Goal: Learn about a topic

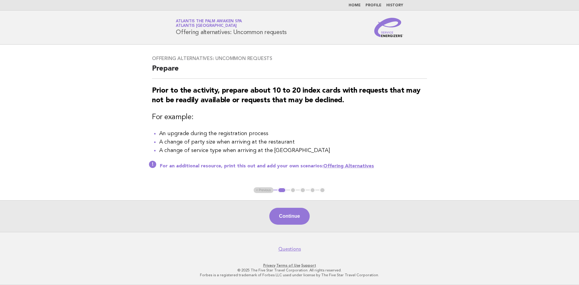
click at [360, 5] on link "Home" at bounding box center [354, 6] width 12 height 4
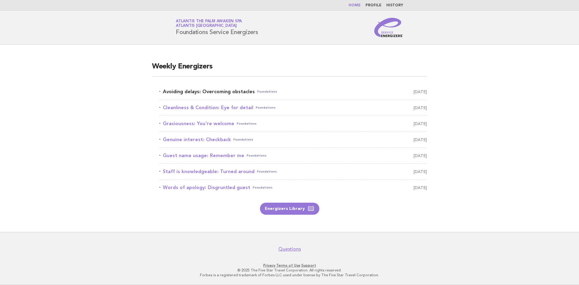
click at [241, 92] on link "Avoiding delays: Overcoming obstacles Foundations [DATE]" at bounding box center [293, 91] width 268 height 8
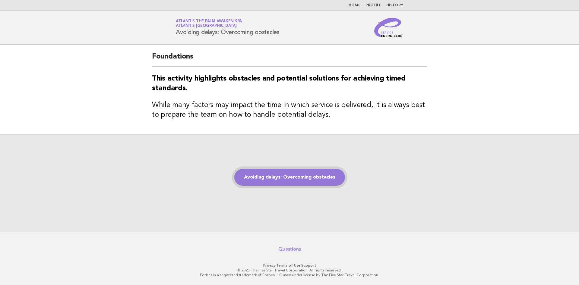
click at [320, 178] on link "Avoiding delays: Overcoming obstacles" at bounding box center [289, 177] width 111 height 17
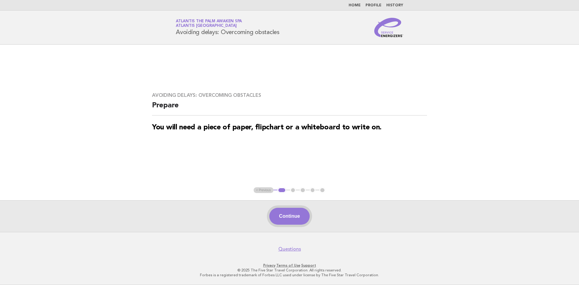
click at [294, 216] on button "Continue" at bounding box center [289, 216] width 40 height 17
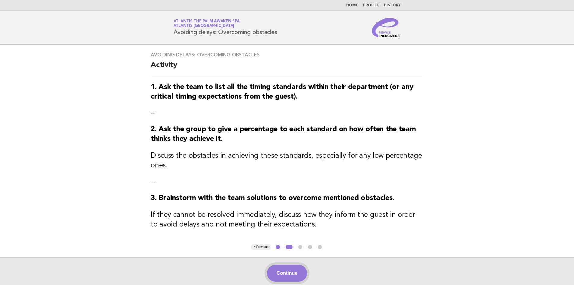
click at [294, 276] on button "Continue" at bounding box center [287, 273] width 40 height 17
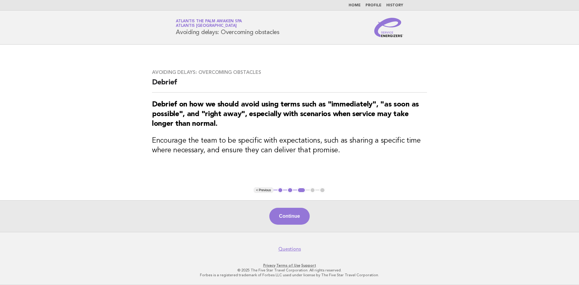
click at [356, 2] on nav "Home Profile History" at bounding box center [289, 5] width 579 height 11
click at [358, 4] on link "Home" at bounding box center [354, 6] width 12 height 4
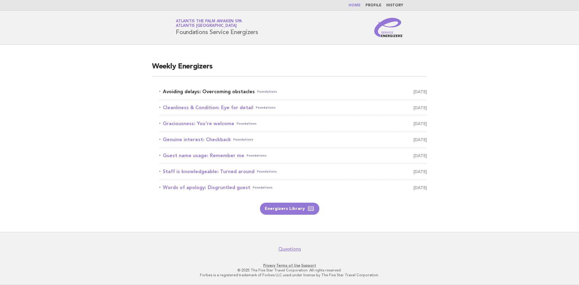
click at [216, 93] on link "Avoiding delays: Overcoming obstacles Foundations [DATE]" at bounding box center [293, 91] width 268 height 8
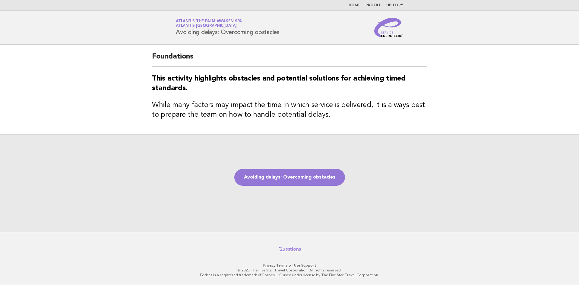
drag, startPoint x: 177, startPoint y: 33, endPoint x: 279, endPoint y: 30, distance: 102.2
click at [279, 30] on h1 "Service Energizers Atlantis The Palm Awaken Spa Atlantis [GEOGRAPHIC_DATA] Avoi…" at bounding box center [228, 28] width 104 height 16
copy h1 "Avoiding delays: Overcoming obstacles"
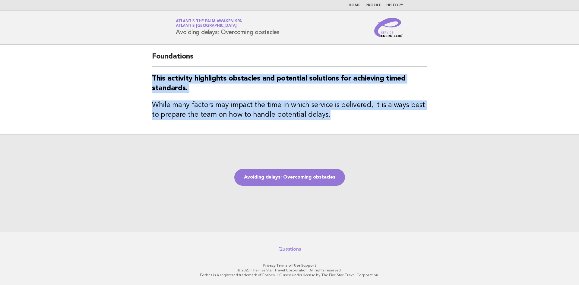
drag, startPoint x: 151, startPoint y: 80, endPoint x: 331, endPoint y: 121, distance: 184.7
click at [331, 121] on div "Foundations This activity highlights obstacles and potential solutions for achi…" at bounding box center [289, 90] width 289 height 90
copy div "This activity highlights obstacles and potential solutions for achieving timed …"
